Goal: Communication & Community: Answer question/provide support

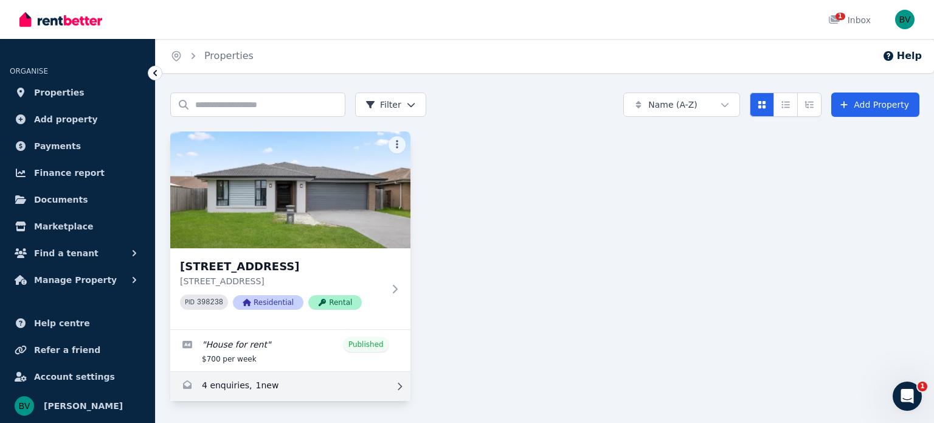
click at [218, 383] on link "Enquiries for 7 Wicker Rd, Park Ridge" at bounding box center [290, 386] width 240 height 29
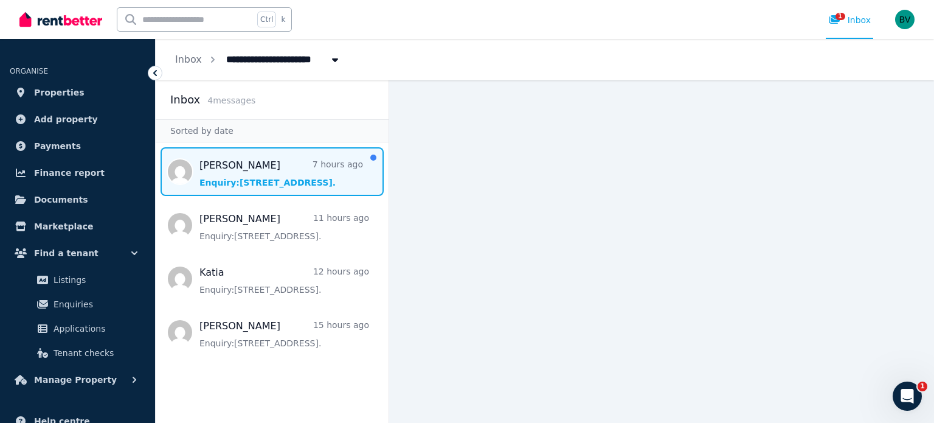
click at [244, 162] on span "Message list" at bounding box center [272, 171] width 233 height 49
